Goal: Transaction & Acquisition: Purchase product/service

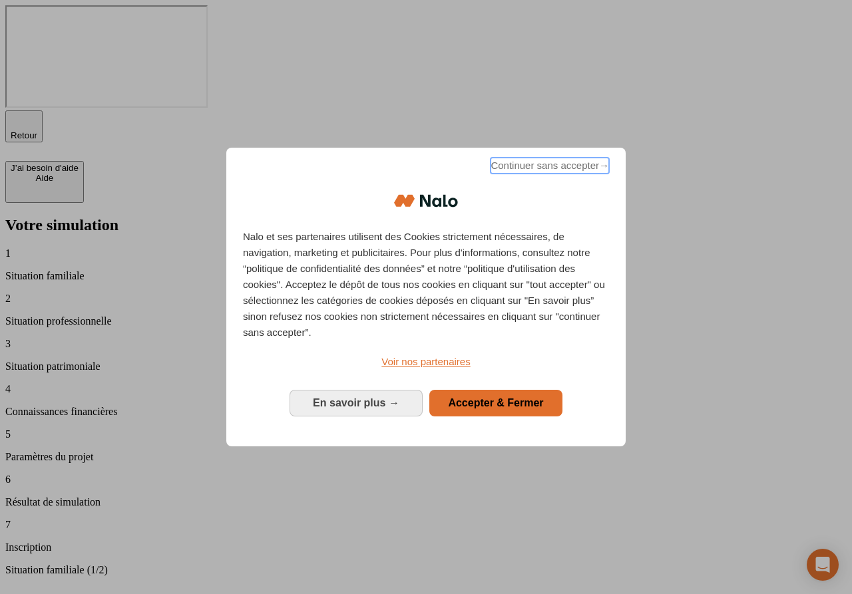
click at [568, 174] on span "Continuer sans accepter →" at bounding box center [549, 166] width 118 height 16
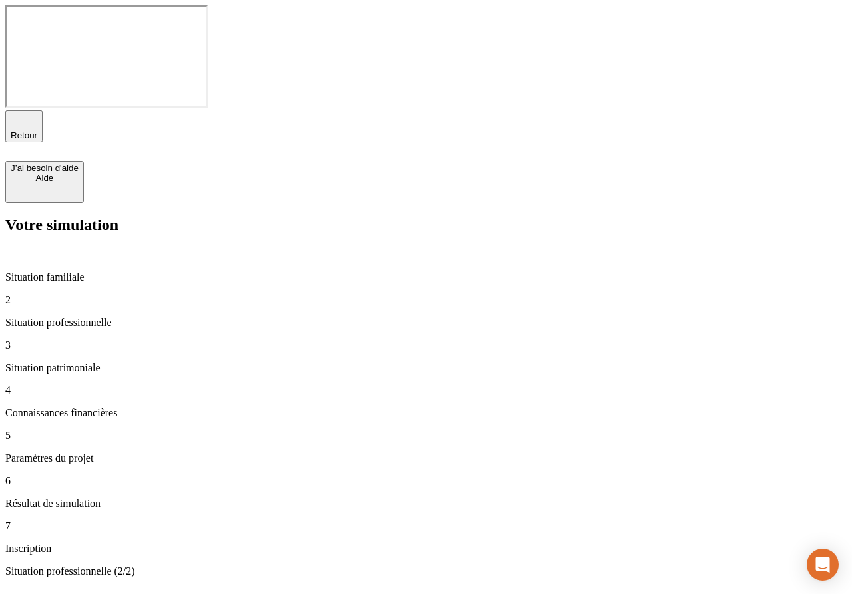
type input "100 000"
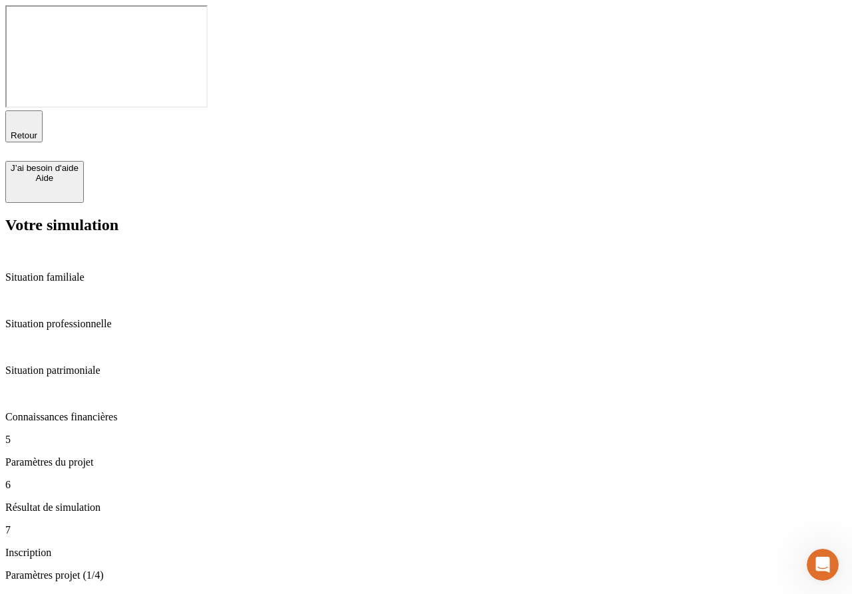
type input "28"
type input "62"
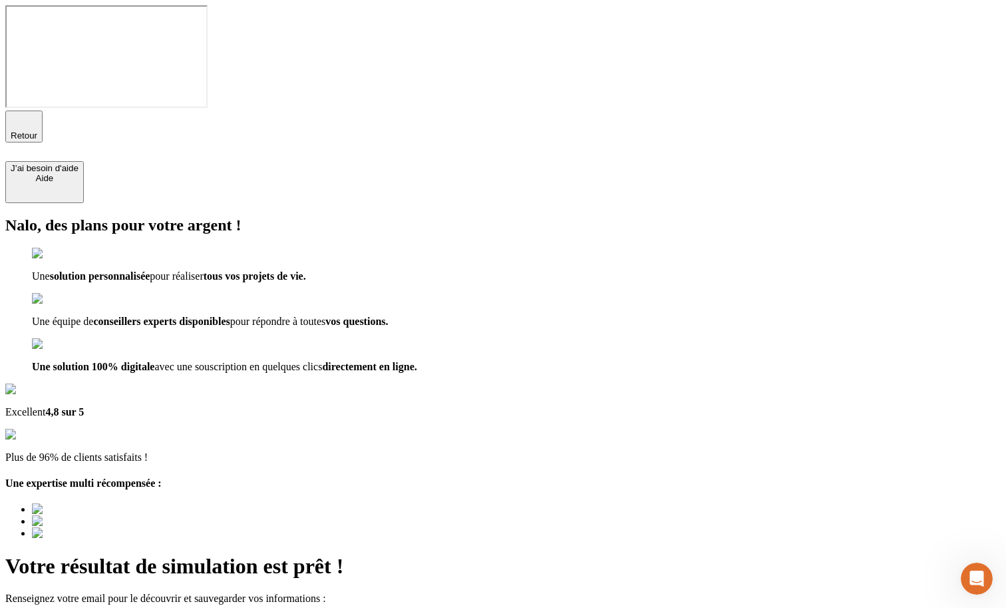
type input "a@b.co"
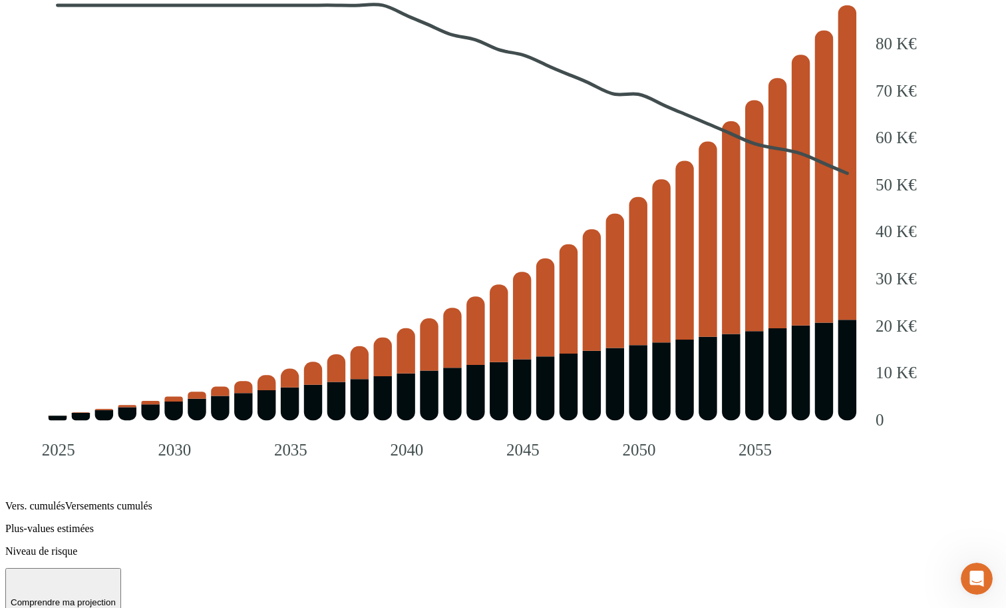
scroll to position [2164, 0]
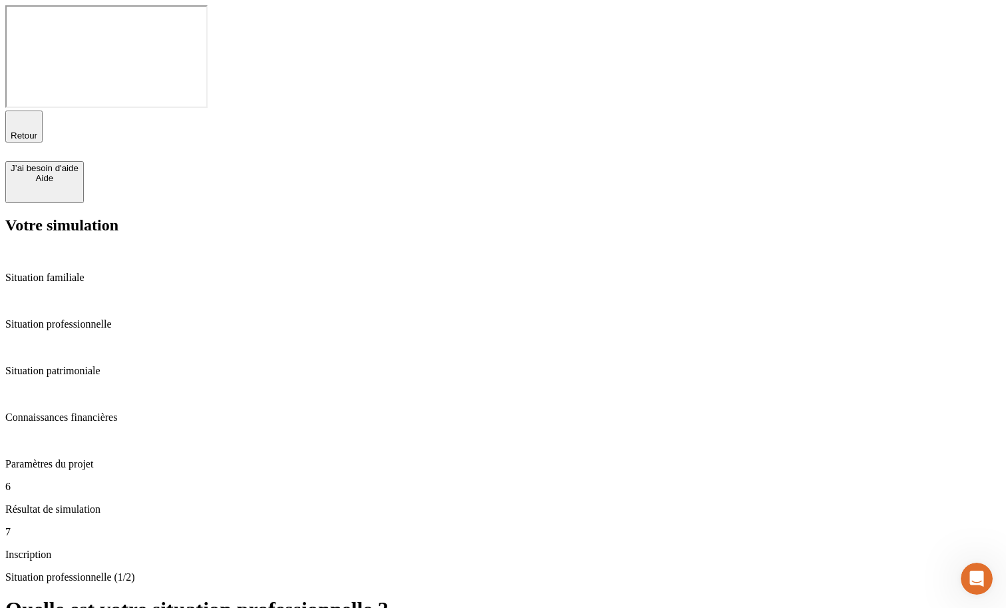
type input "10 000"
click at [128, 434] on div "Paramètres du projet" at bounding box center [503, 452] width 996 height 36
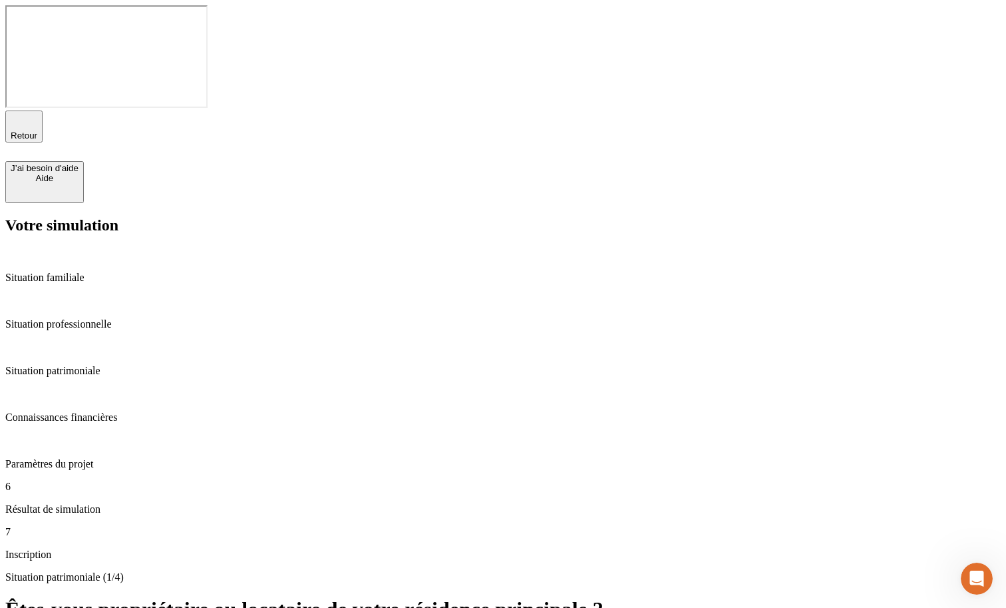
click at [128, 503] on p "Résultat de simulation" at bounding box center [503, 509] width 996 height 12
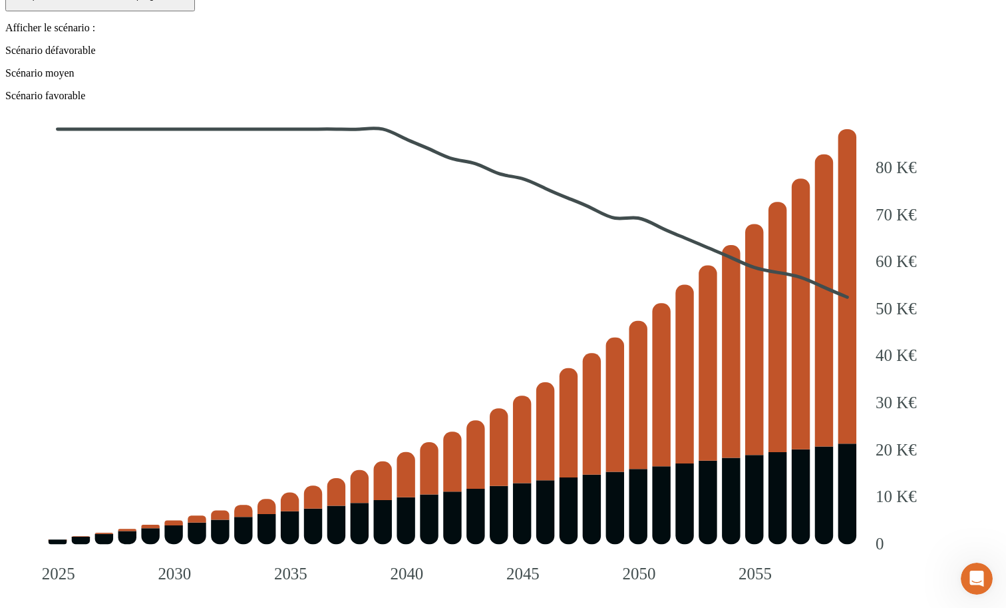
scroll to position [1816, 0]
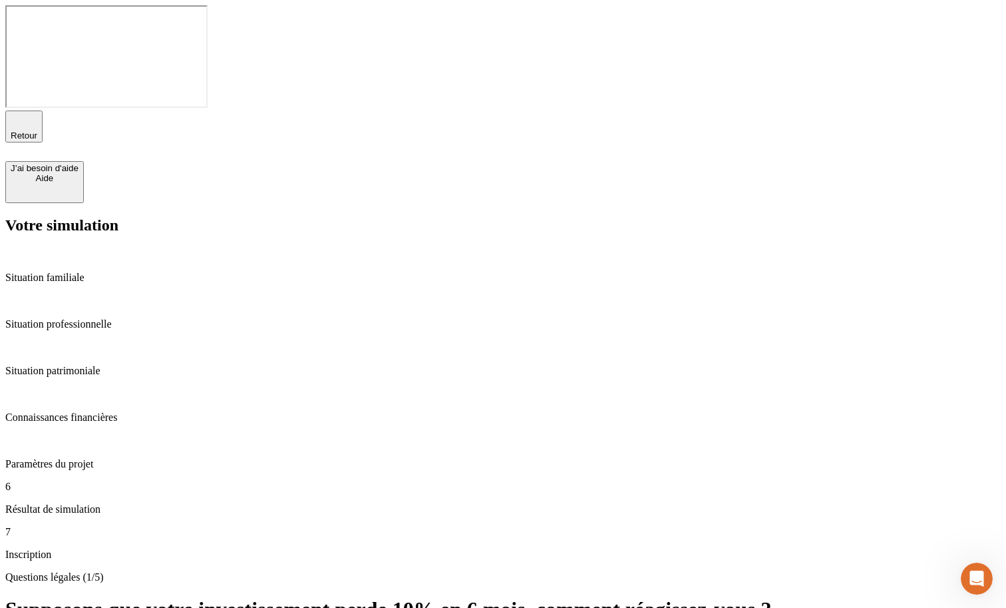
click at [101, 458] on p "Paramètres du projet" at bounding box center [503, 464] width 996 height 12
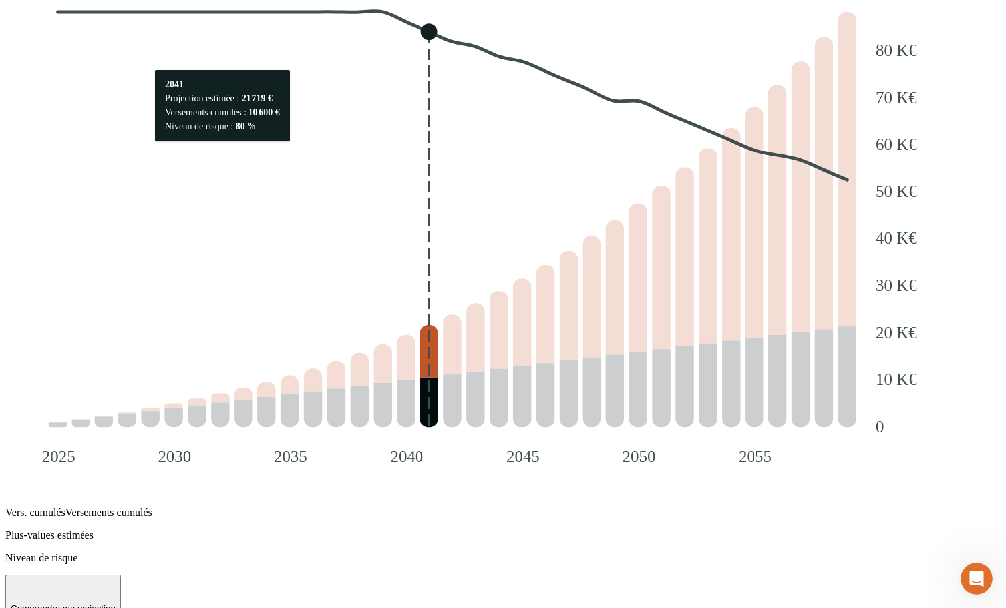
scroll to position [1677, 0]
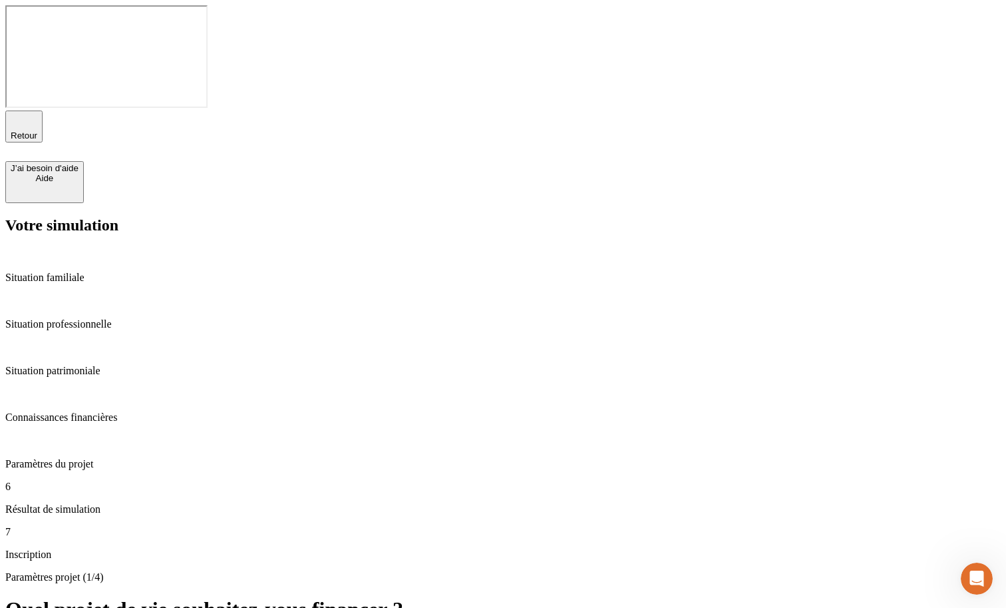
click at [112, 481] on div "6 Résultat de simulation" at bounding box center [503, 498] width 996 height 35
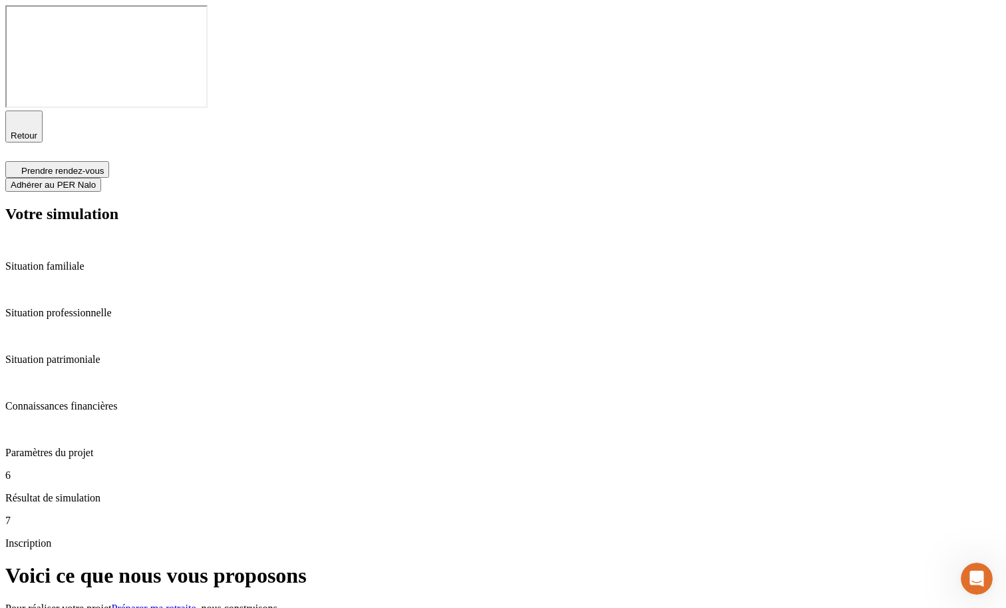
click at [100, 400] on p "Connaissances financières" at bounding box center [503, 406] width 996 height 12
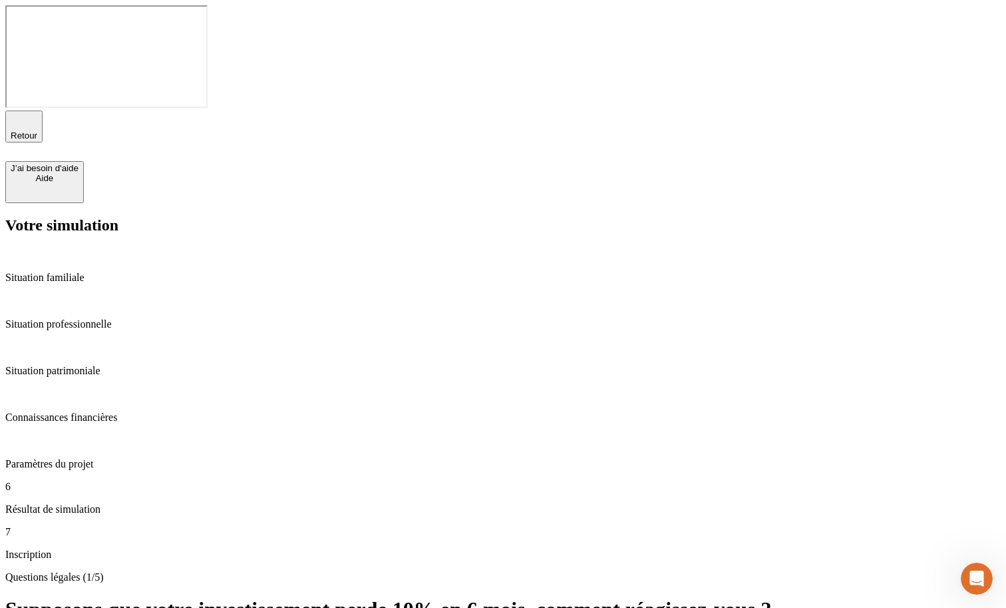
click at [106, 387] on div "Connaissances financières" at bounding box center [503, 405] width 996 height 36
click at [109, 458] on p "Paramètres du projet" at bounding box center [503, 464] width 996 height 12
drag, startPoint x: 397, startPoint y: 240, endPoint x: 406, endPoint y: 182, distance: 57.9
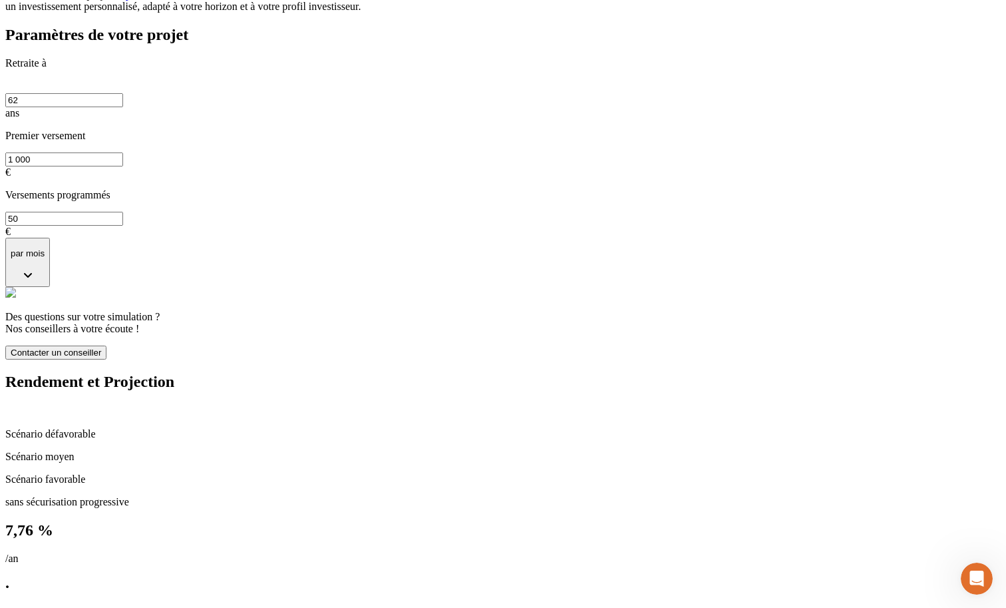
scroll to position [339, 0]
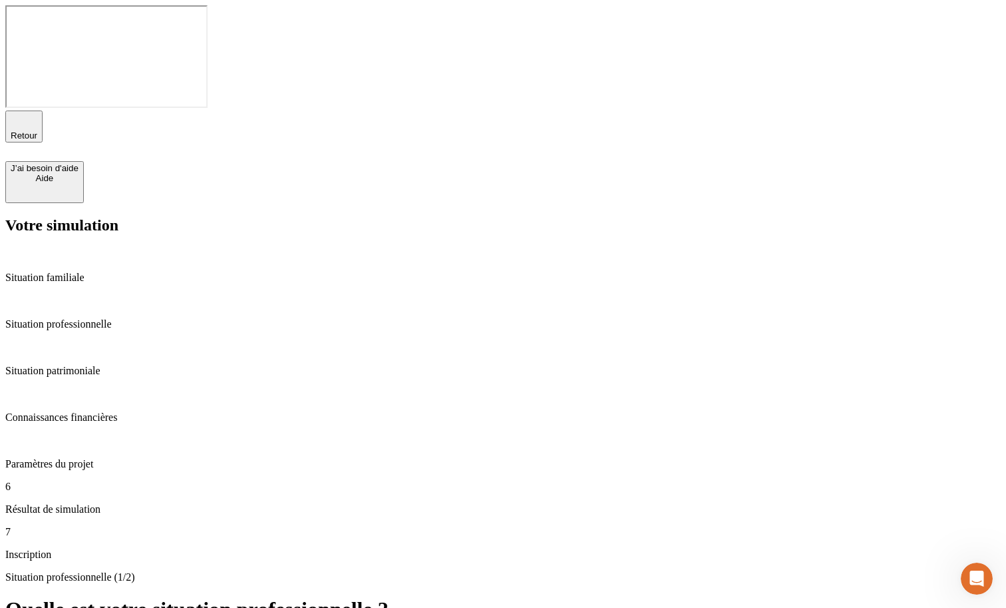
type input "100 000"
drag, startPoint x: 489, startPoint y: 144, endPoint x: 496, endPoint y: 352, distance: 208.4
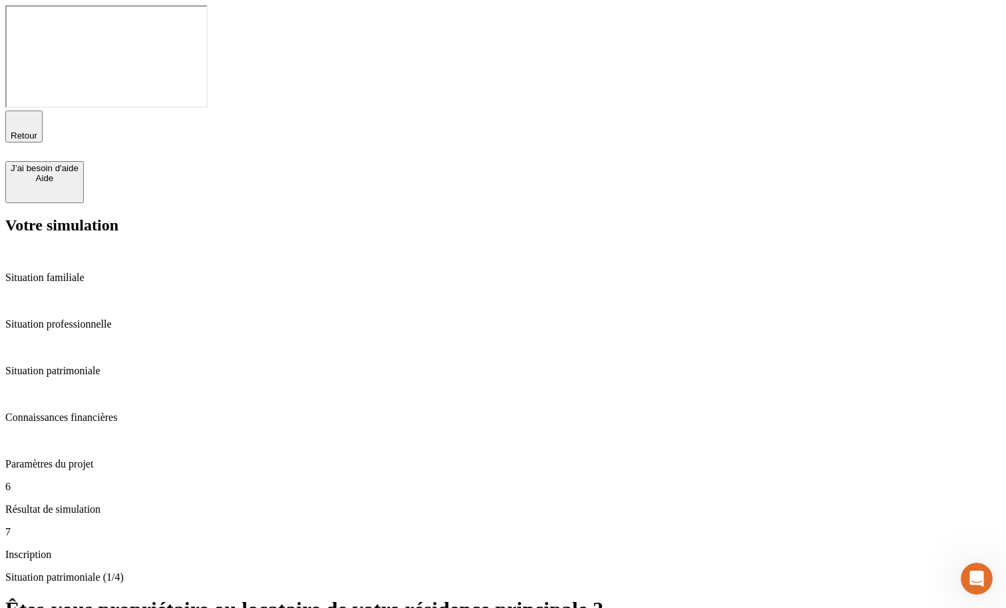
type input "700"
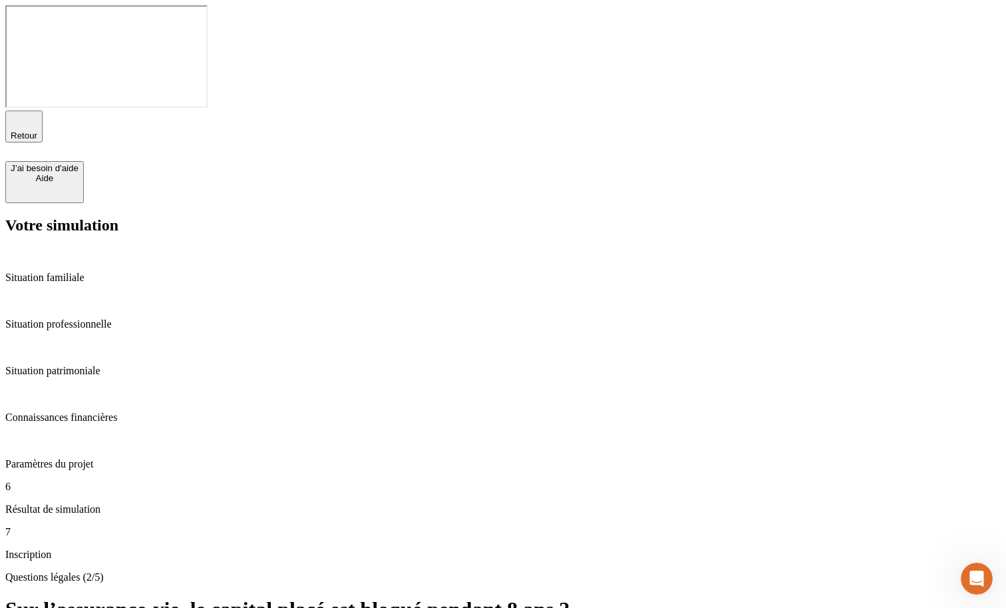
click at [137, 458] on p "Paramètres du projet" at bounding box center [503, 464] width 996 height 12
click at [98, 458] on p "Paramètres du projet" at bounding box center [503, 464] width 996 height 12
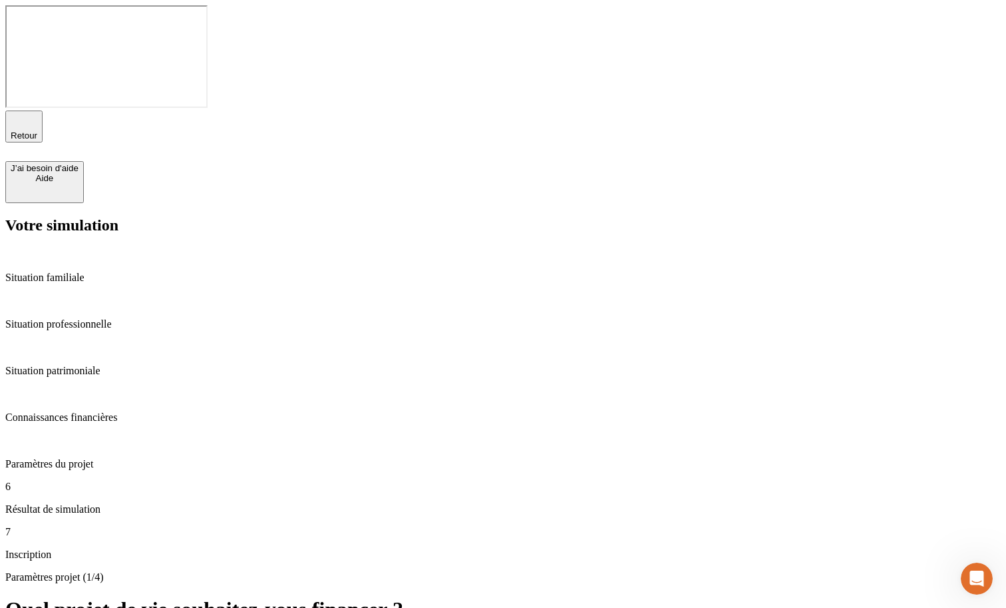
type input "62"
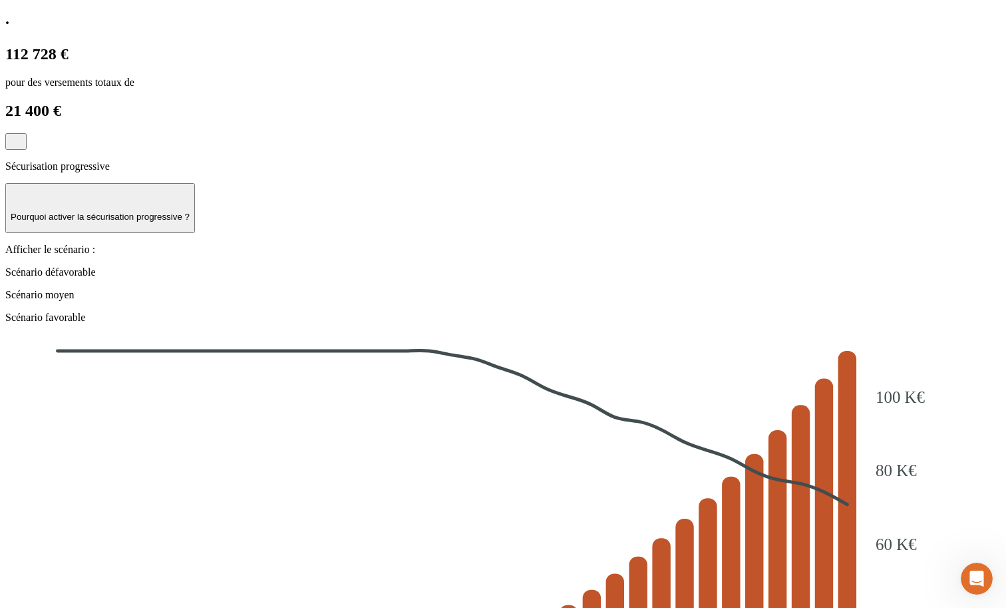
scroll to position [1464, 0]
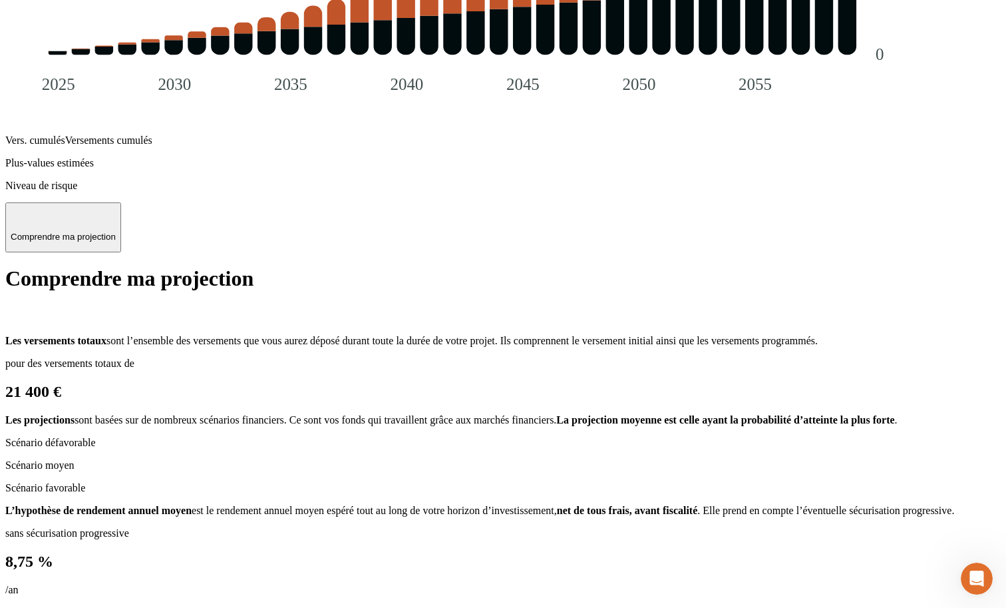
scroll to position [2164, 0]
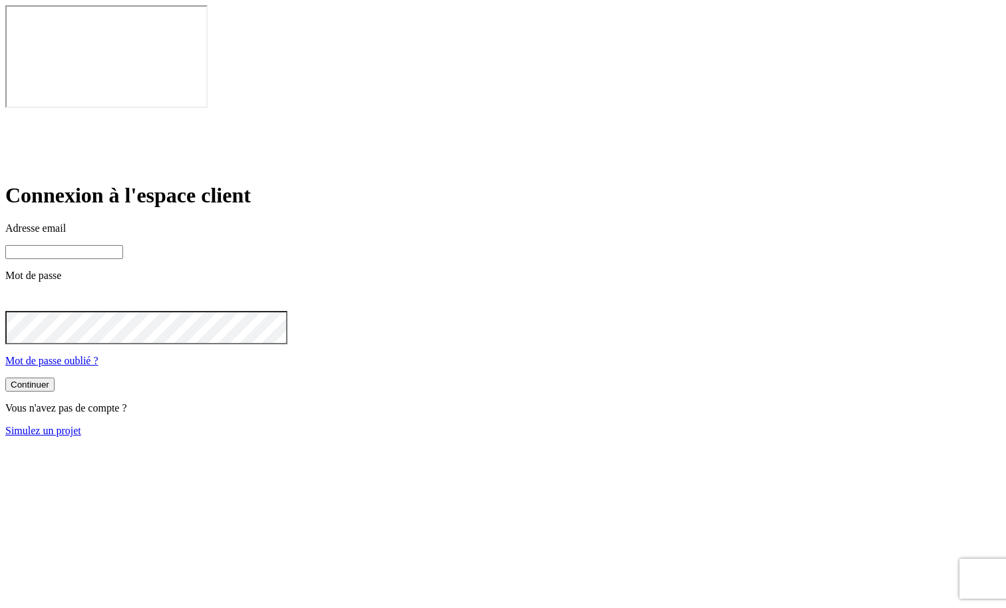
click at [123, 245] on input at bounding box center [64, 252] width 118 height 14
type input "james.bond+245@nalo.fr"
click at [55, 379] on button "Continuer" at bounding box center [29, 386] width 49 height 14
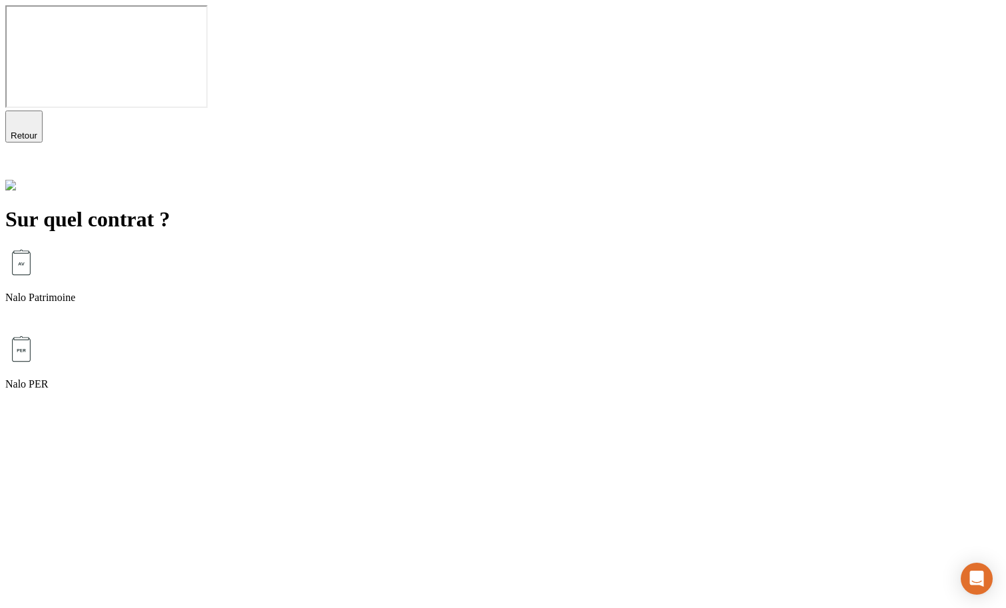
click at [422, 246] on div "Nalo Patrimoine" at bounding box center [503, 289] width 996 height 87
click at [391, 291] on p "Épargne de précaution" at bounding box center [503, 297] width 996 height 12
click at [123, 269] on input "text" at bounding box center [64, 276] width 118 height 14
type input "101"
click at [49, 297] on div "Continuer" at bounding box center [30, 302] width 39 height 10
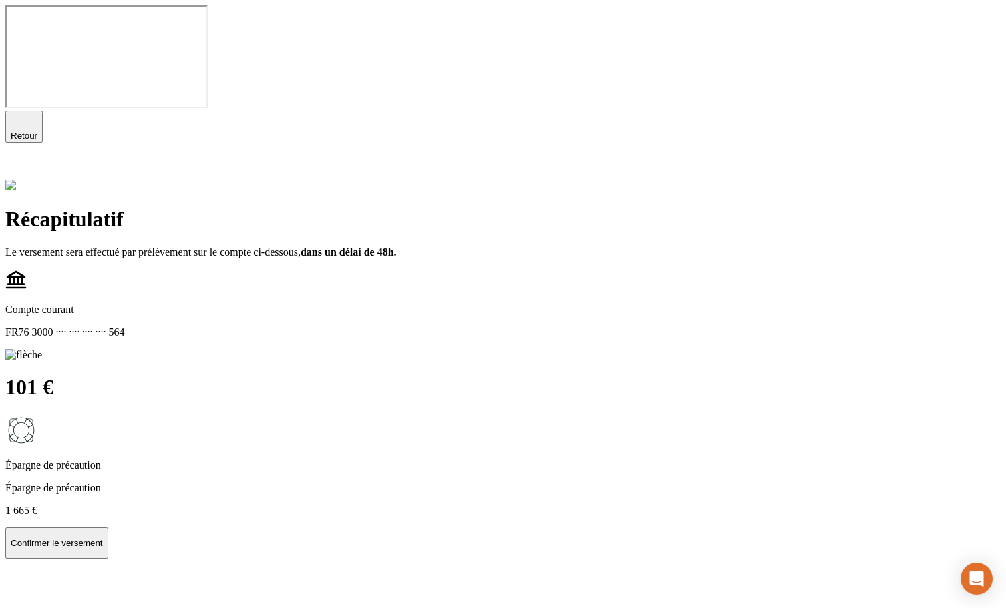
click at [103, 538] on p "Confirmer le versement" at bounding box center [57, 543] width 93 height 10
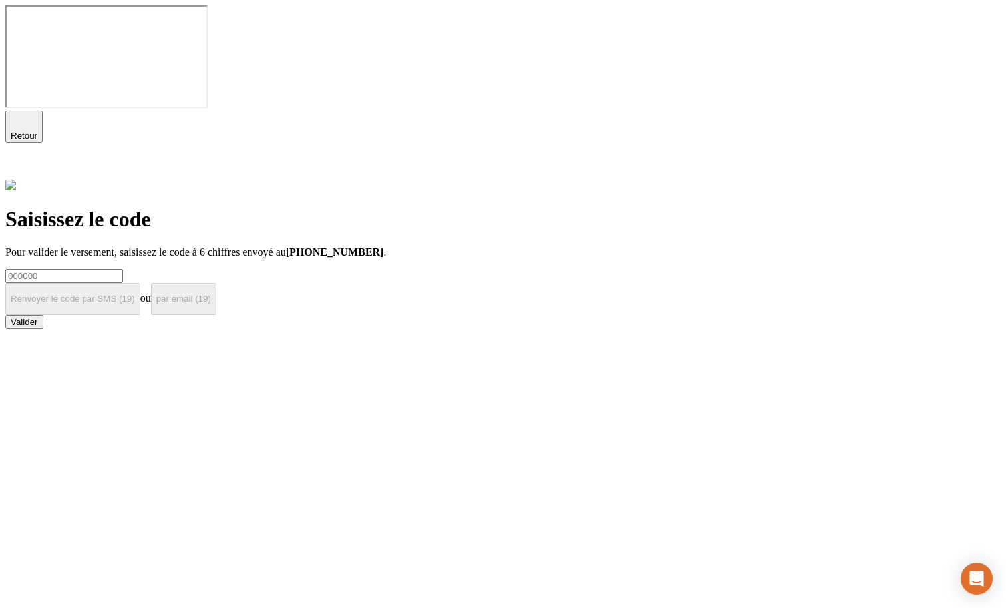
click at [123, 269] on input at bounding box center [64, 276] width 118 height 14
type input "000000"
click at [43, 315] on button "Valider" at bounding box center [24, 322] width 38 height 14
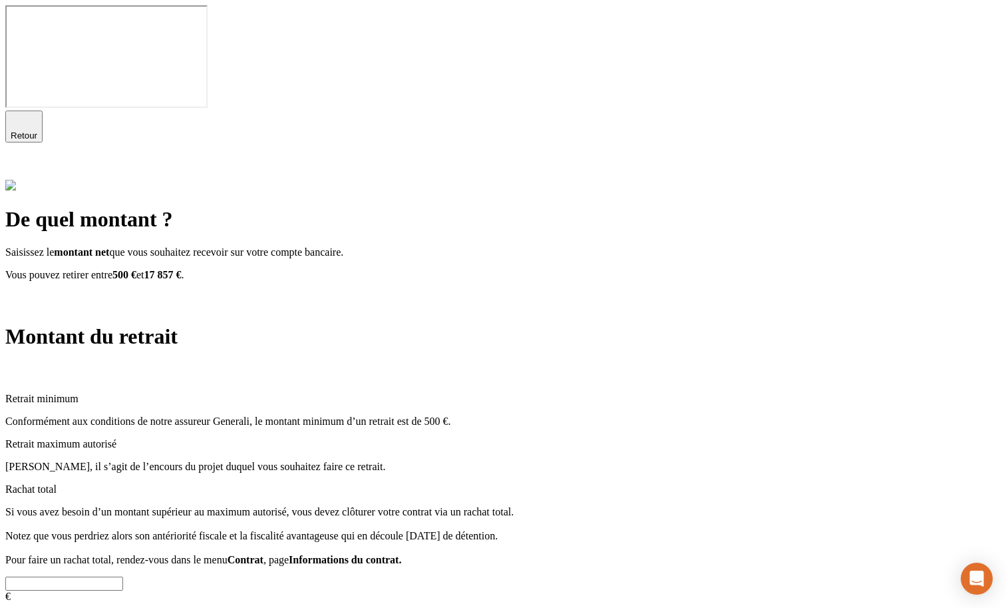
click at [123, 576] on input "text" at bounding box center [64, 583] width 118 height 14
type input "2"
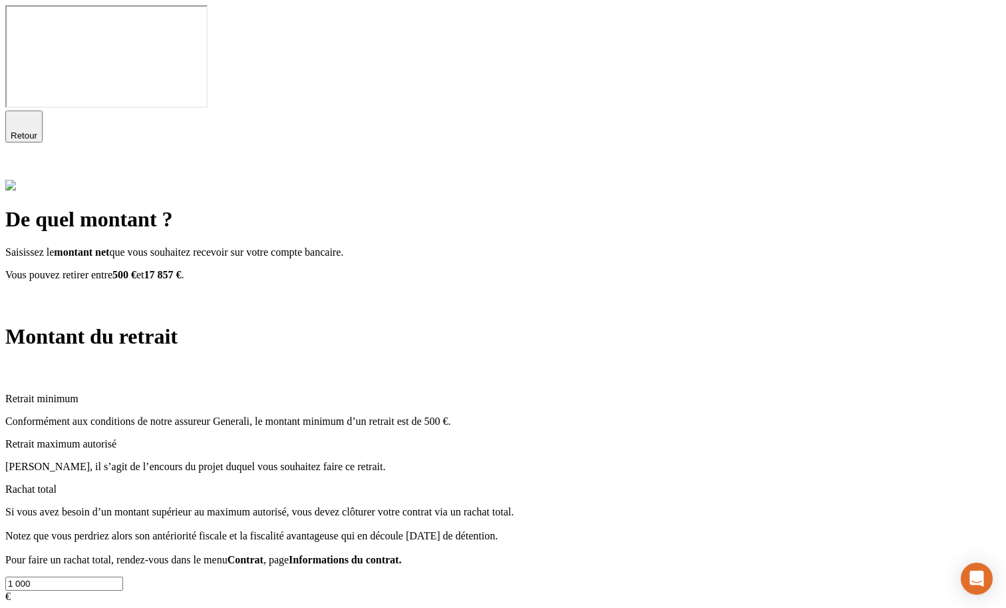
type input "1 000"
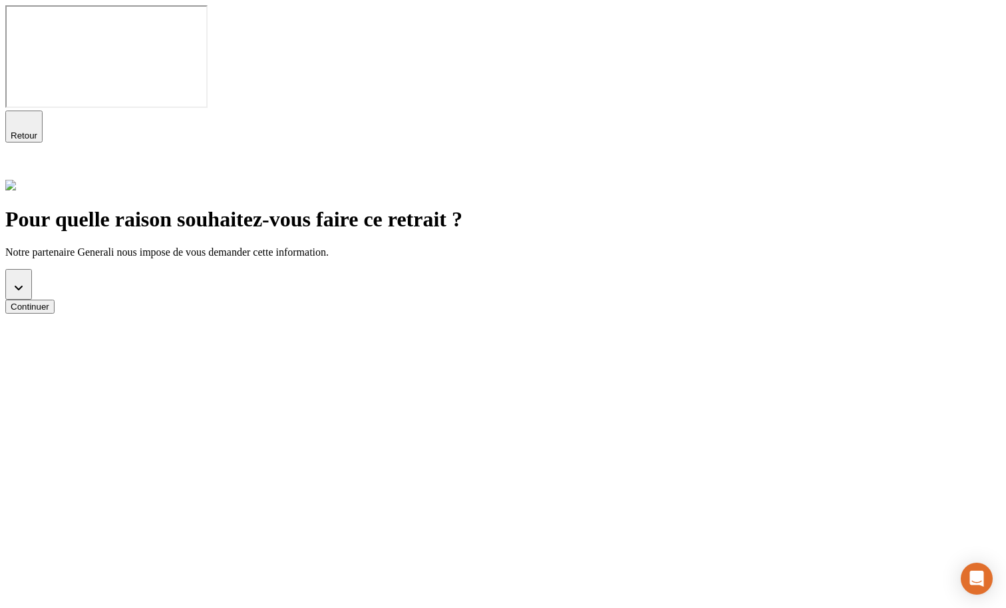
click at [32, 269] on button "button" at bounding box center [18, 284] width 27 height 31
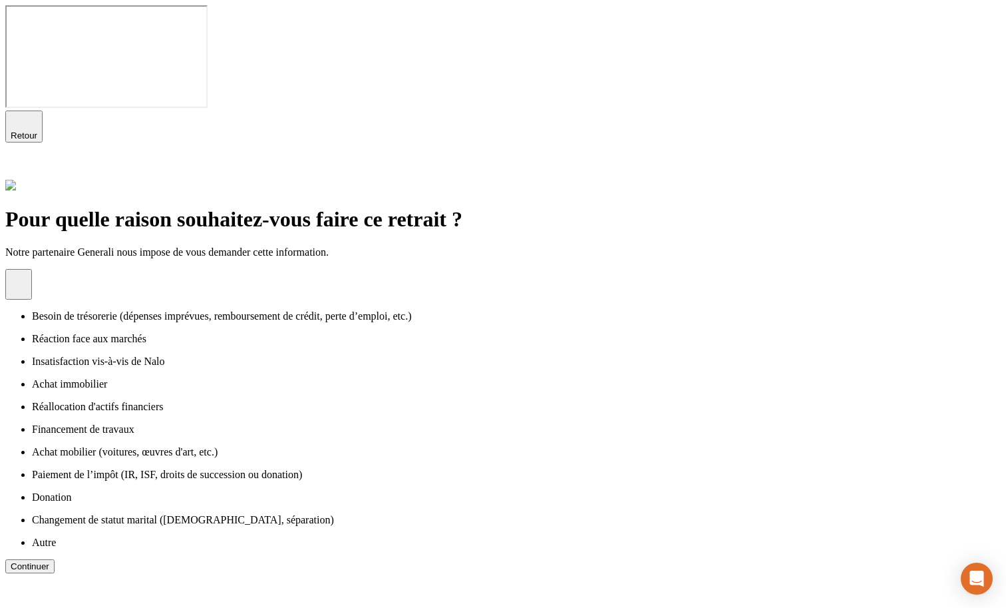
click at [342, 333] on p "Réaction face aux marchés" at bounding box center [516, 339] width 969 height 12
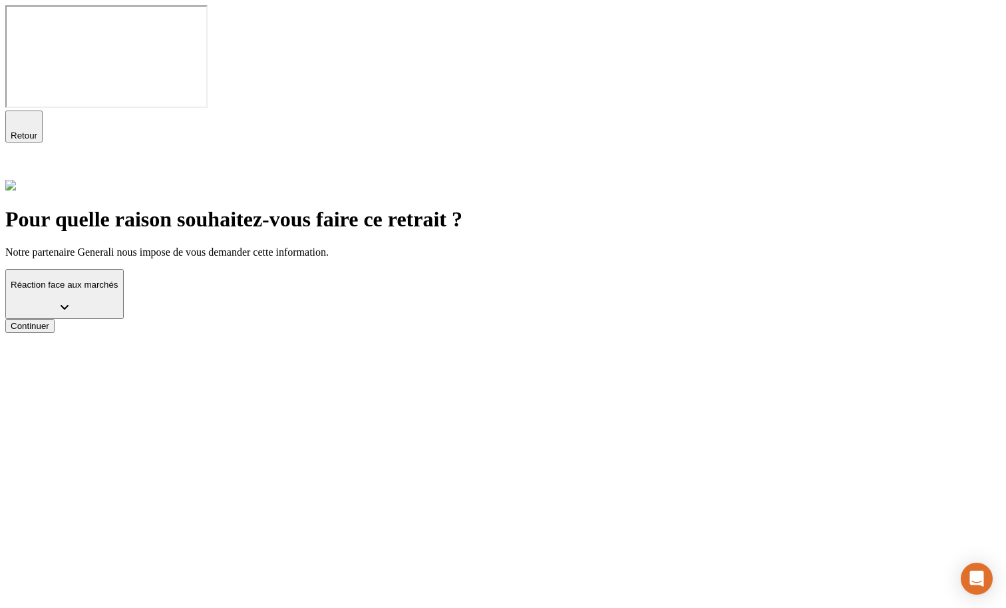
click at [55, 319] on button "Continuer" at bounding box center [29, 326] width 49 height 14
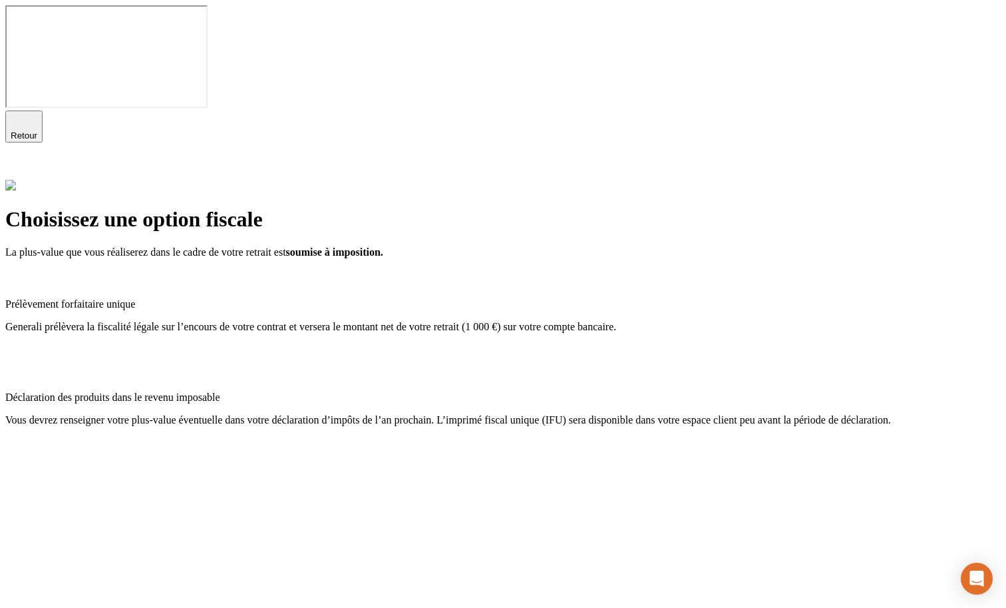
click at [385, 269] on div "Prélèvement forfaitaire unique Generali prélèvera la fiscalité légale sur l’enc…" at bounding box center [503, 315] width 996 height 93
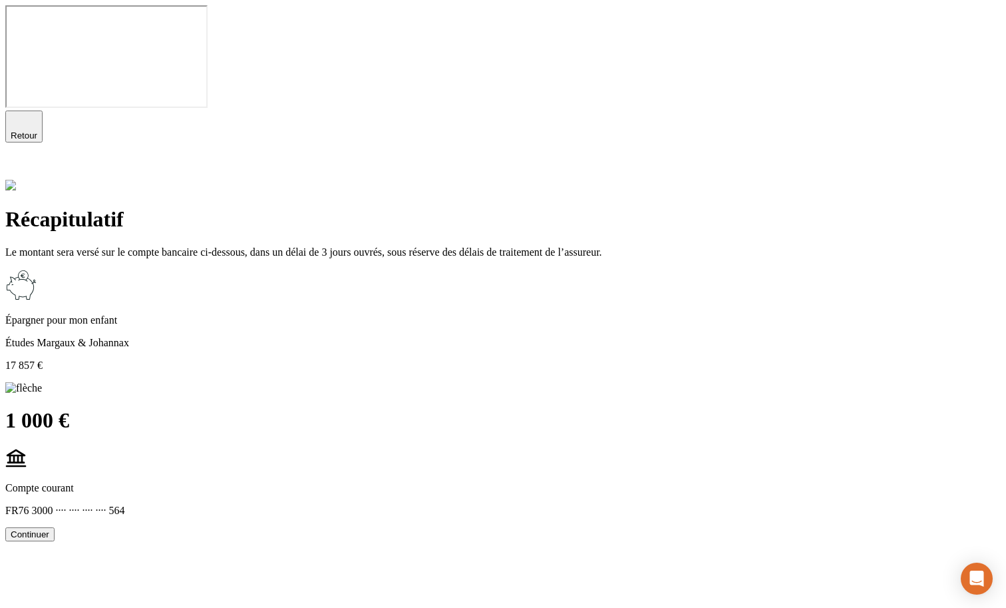
click at [367, 527] on div "Continuer" at bounding box center [503, 534] width 996 height 14
click at [55, 527] on button "Continuer" at bounding box center [29, 534] width 49 height 14
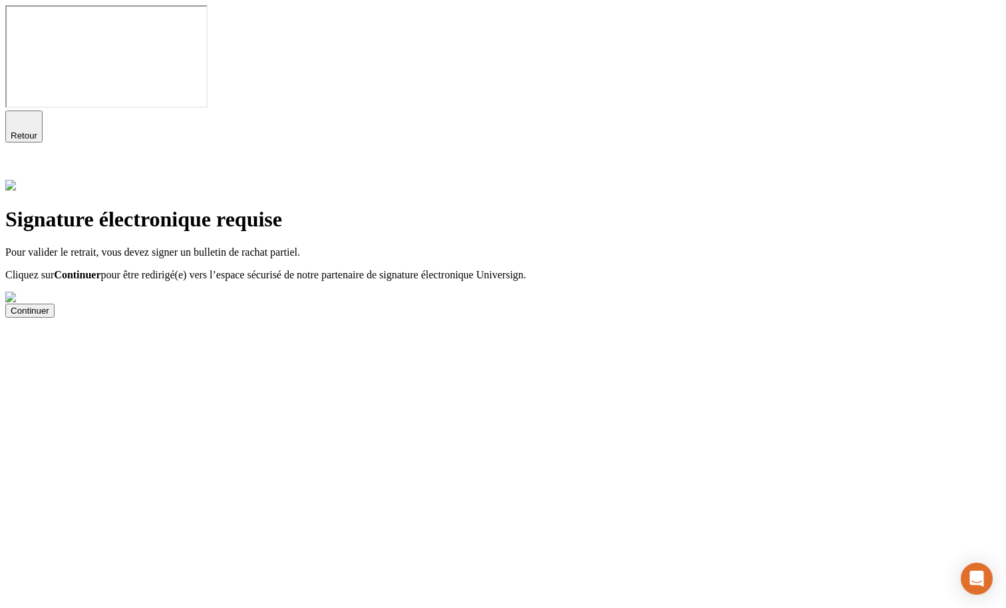
click at [49, 305] on div "Continuer" at bounding box center [30, 310] width 39 height 10
click at [21, 161] on icon at bounding box center [13, 169] width 16 height 16
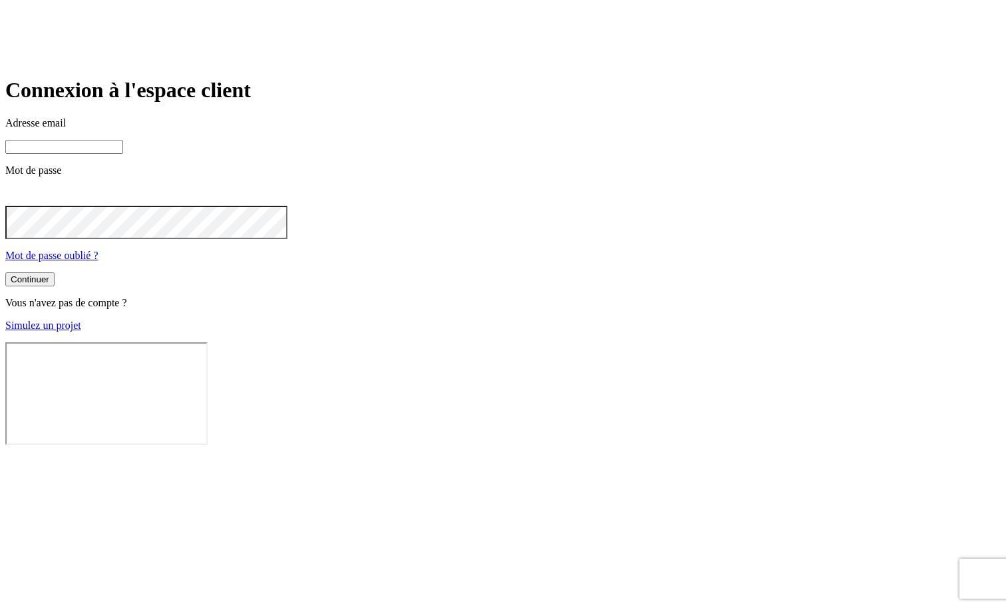
click at [123, 154] on input at bounding box center [64, 147] width 118 height 14
type input "james.bond+3110@nalo.fr"
click at [49, 284] on div "Continuer" at bounding box center [30, 279] width 39 height 10
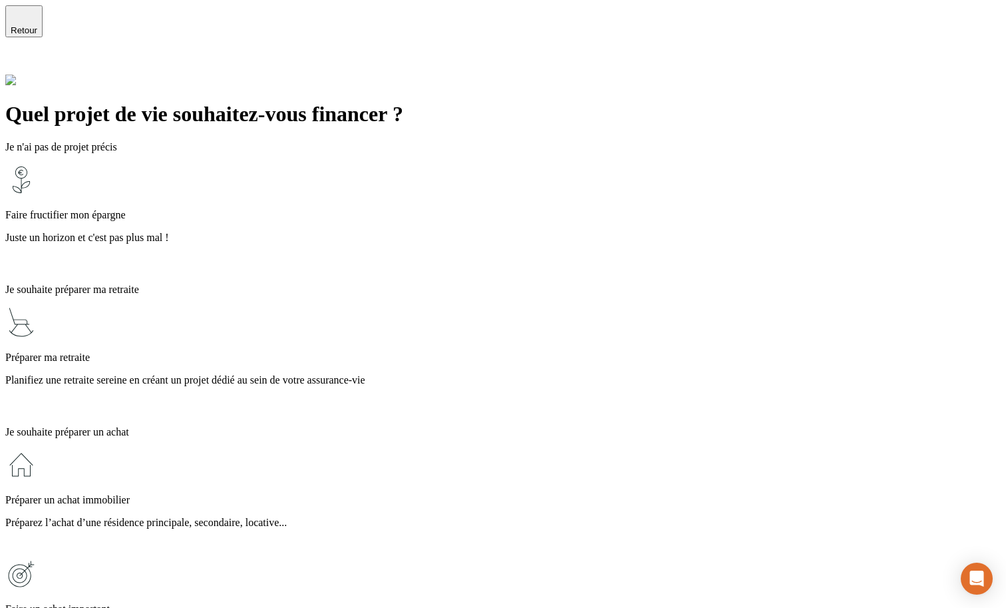
click at [537, 516] on p "Préparez l’achat d’une résidence principale, secondaire, locative..." at bounding box center [503, 522] width 996 height 12
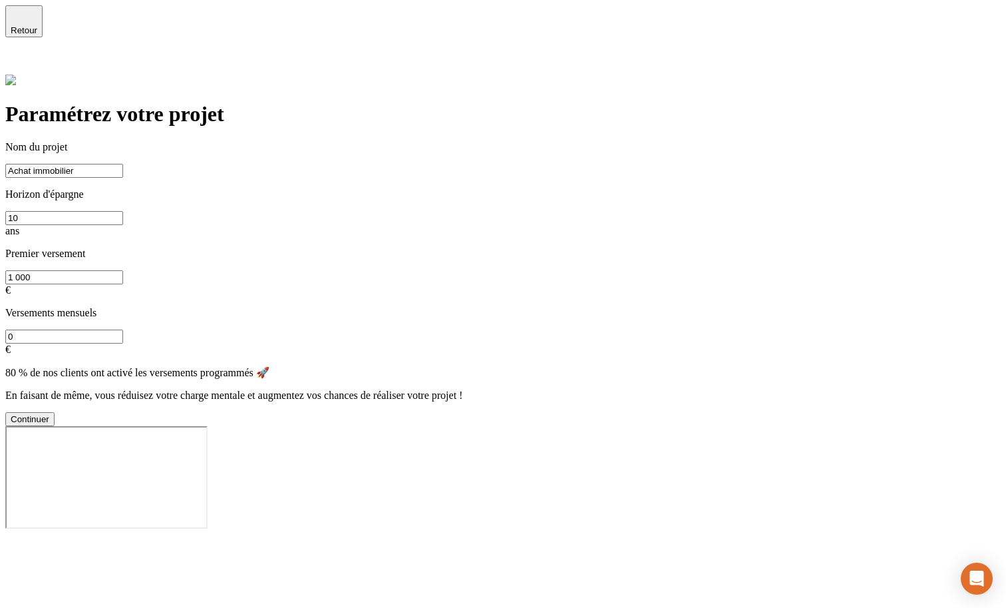
click at [55, 412] on button "Continuer" at bounding box center [29, 419] width 49 height 14
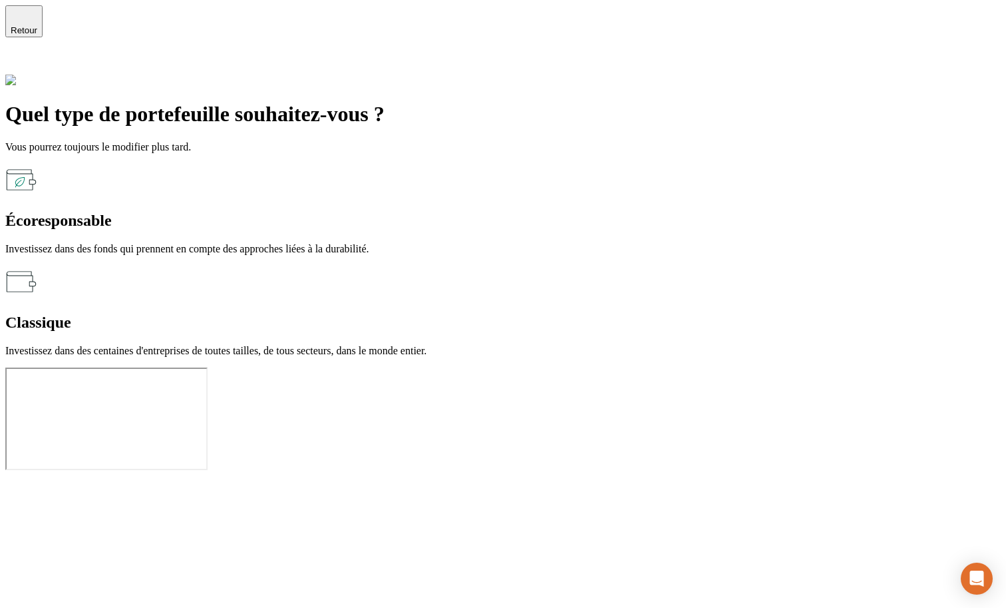
click at [327, 243] on p "Investissez dans des fonds qui prennent en compte des approches liées à la dura…" at bounding box center [503, 249] width 996 height 12
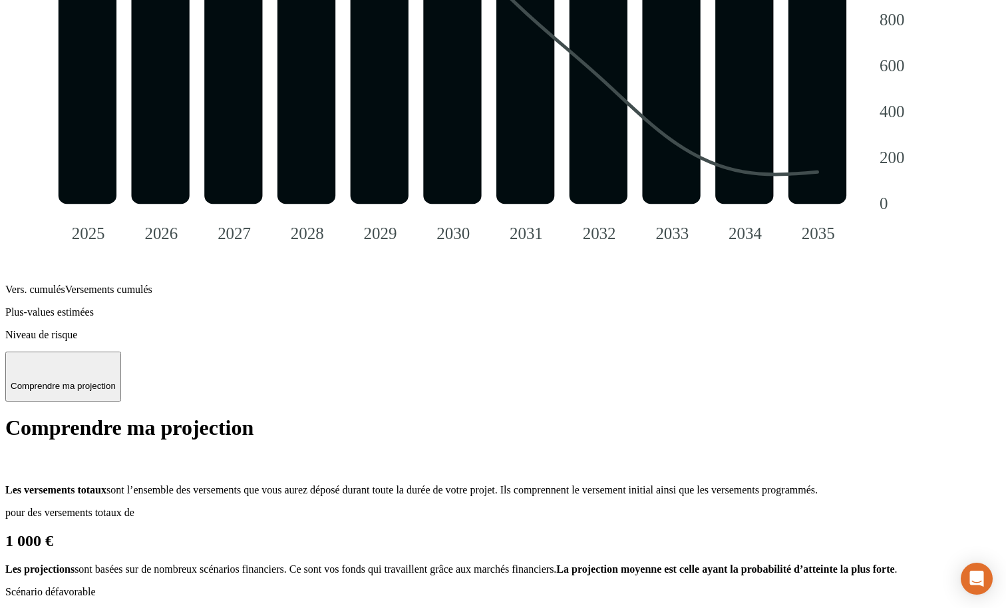
scroll to position [1497, 0]
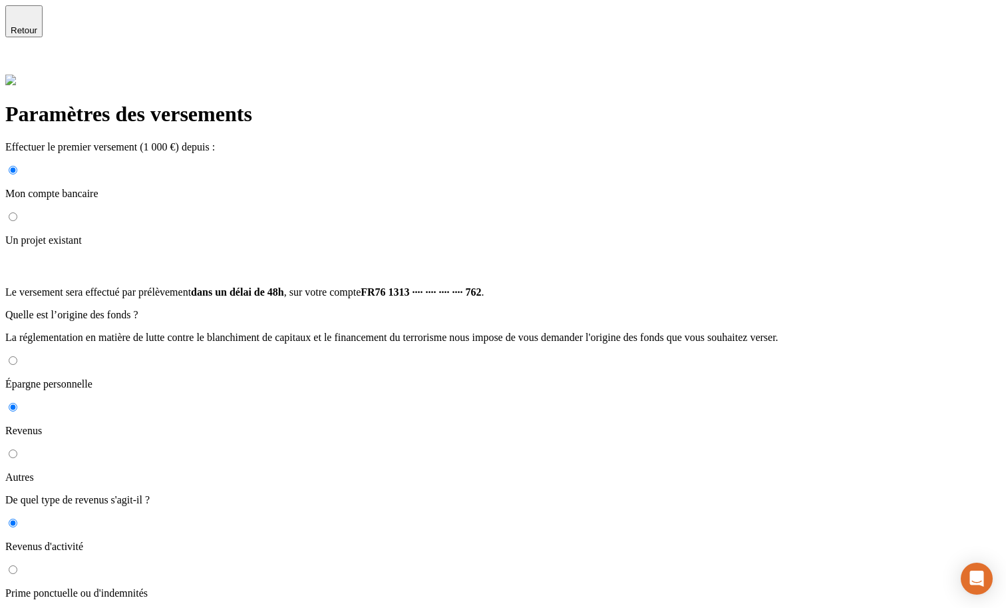
scroll to position [51, 0]
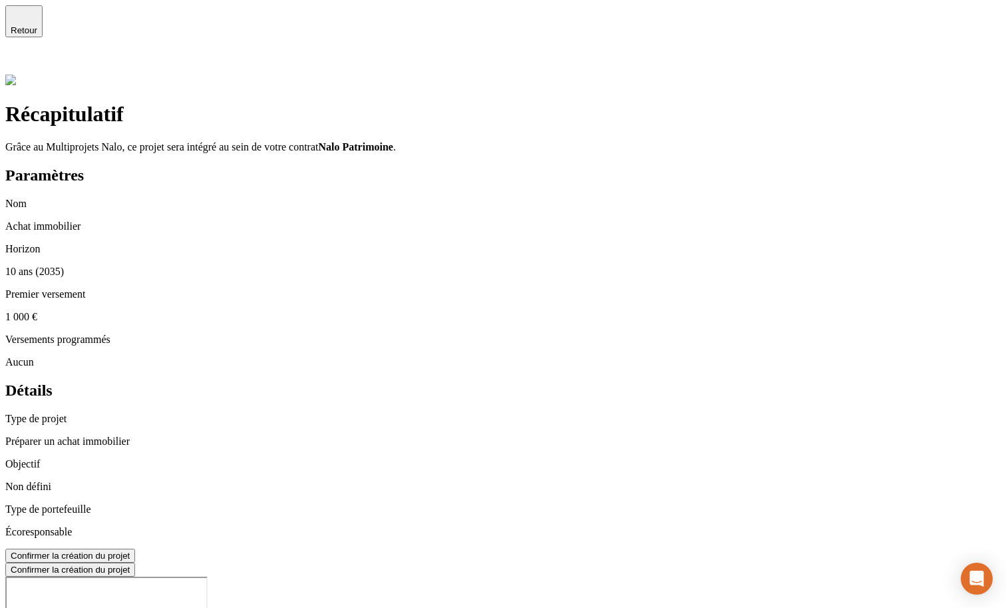
click at [21, 56] on icon at bounding box center [13, 64] width 16 height 16
